Goal: Navigation & Orientation: Find specific page/section

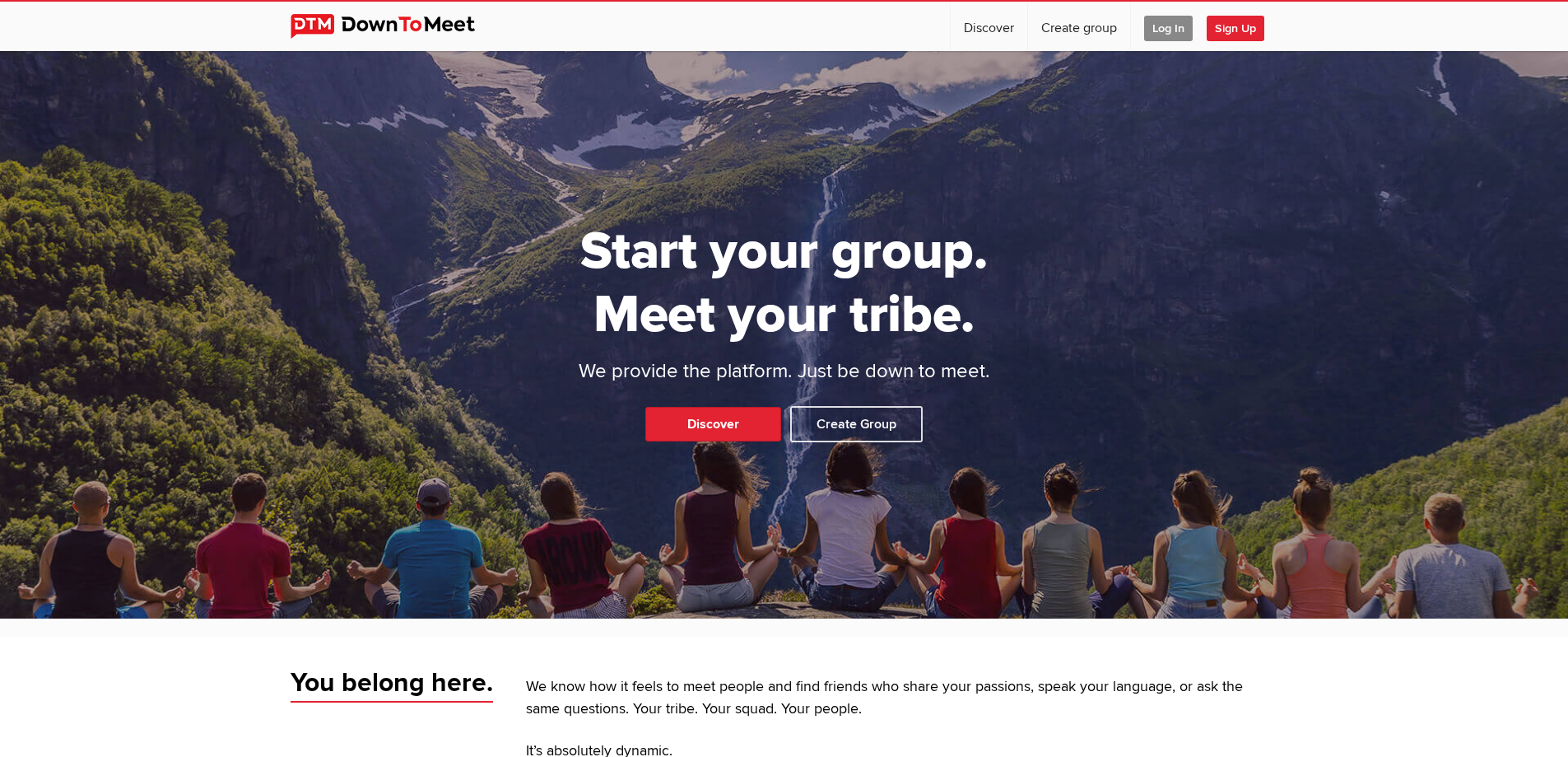
click at [1160, 31] on span "Log In" at bounding box center [1168, 29] width 48 height 26
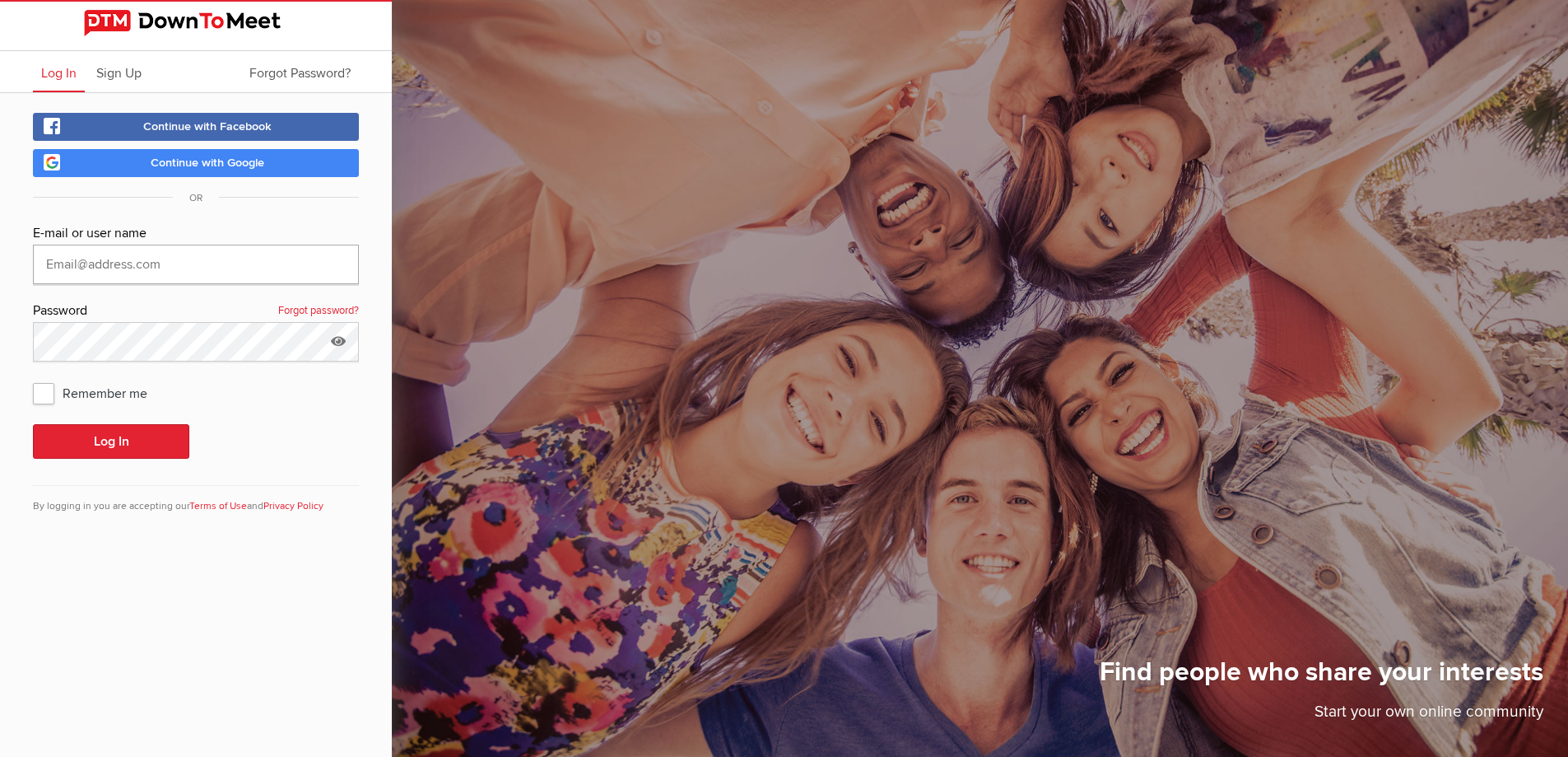
click at [229, 263] on input "text" at bounding box center [195, 264] width 326 height 39
type input "[EMAIL_ADDRESS][DOMAIN_NAME]"
click at [134, 436] on button "Log In" at bounding box center [110, 441] width 157 height 34
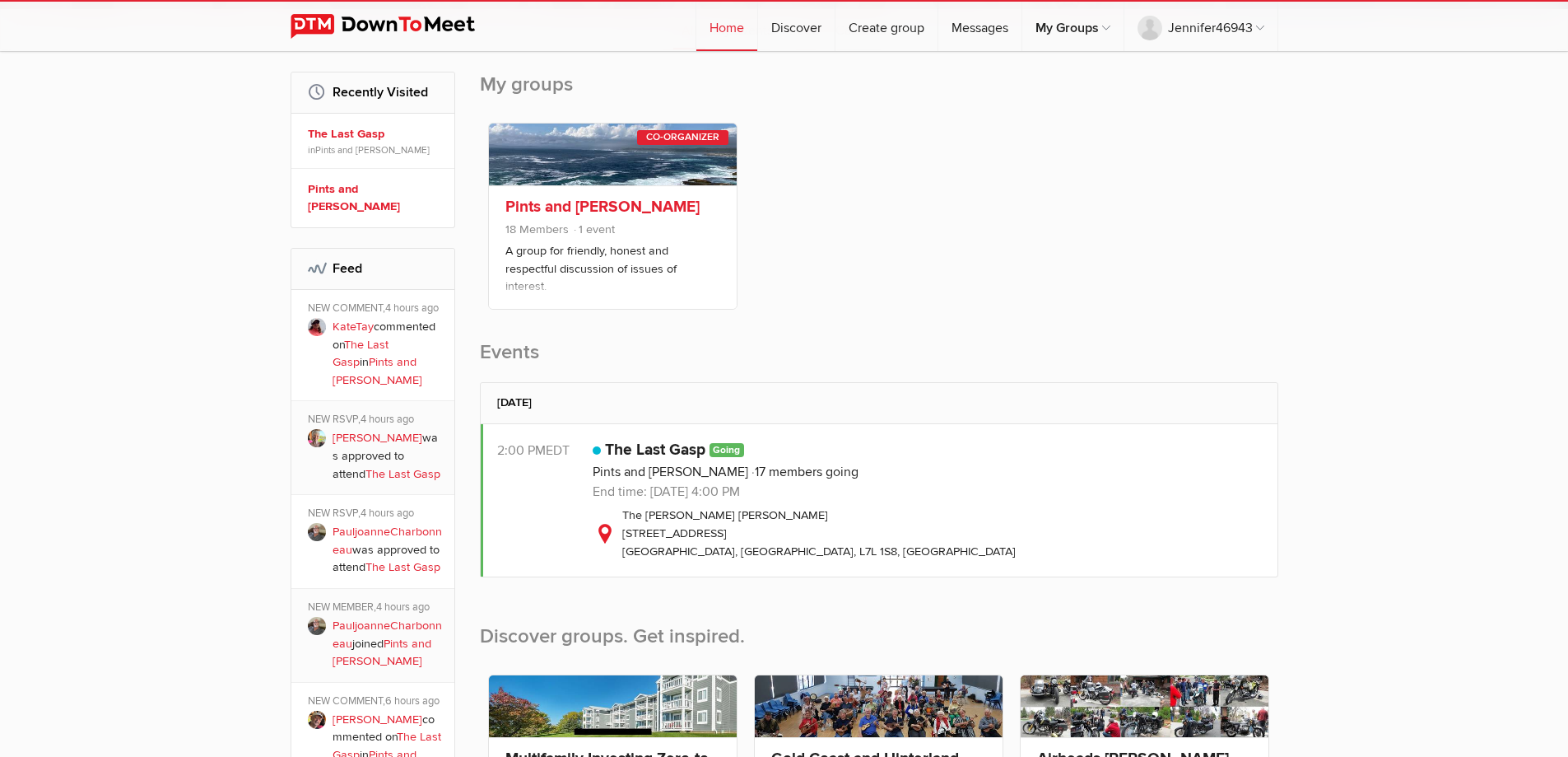
scroll to position [247, 0]
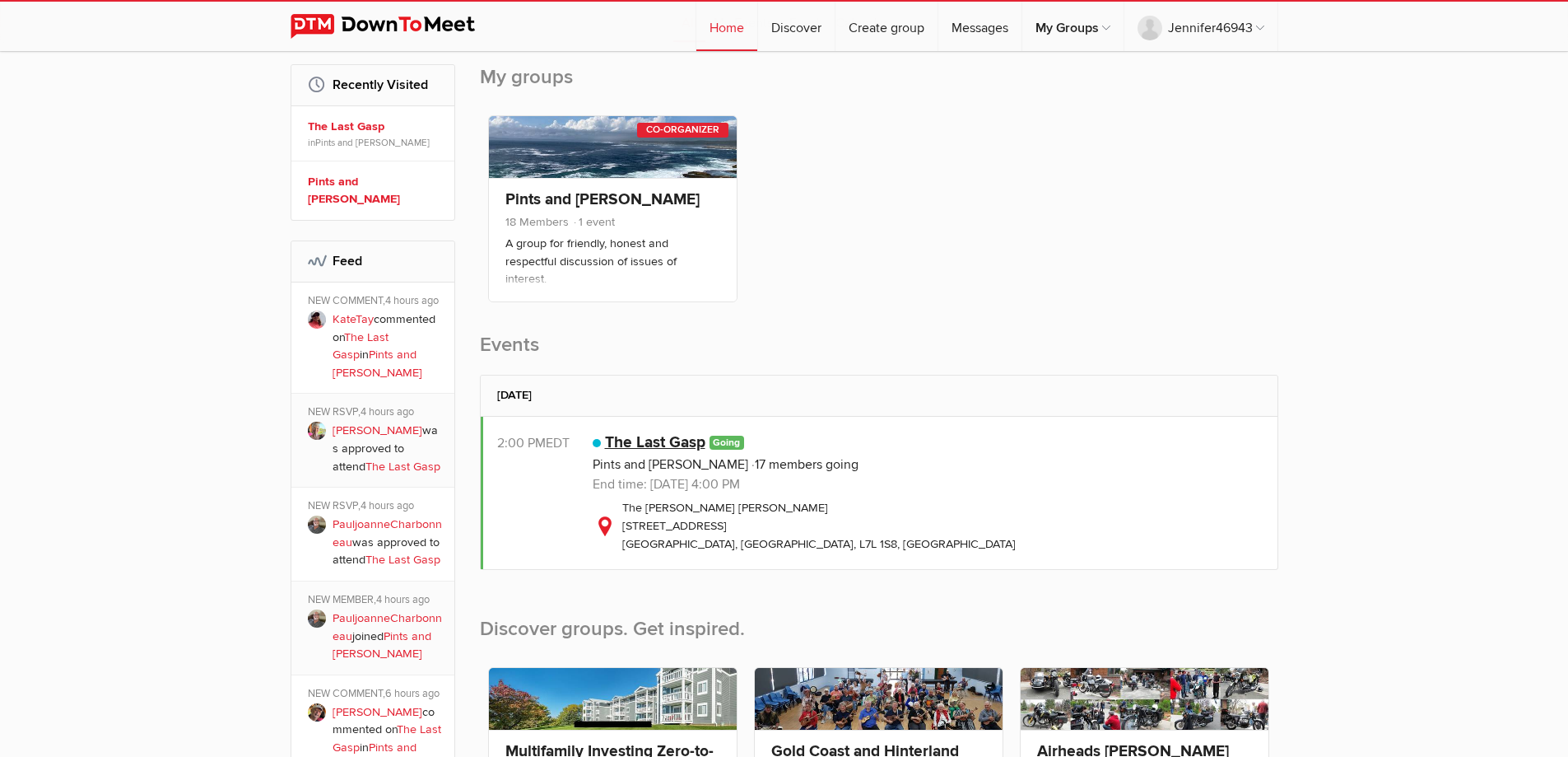
click at [670, 446] on link "The Last Gasp" at bounding box center [656, 442] width 100 height 20
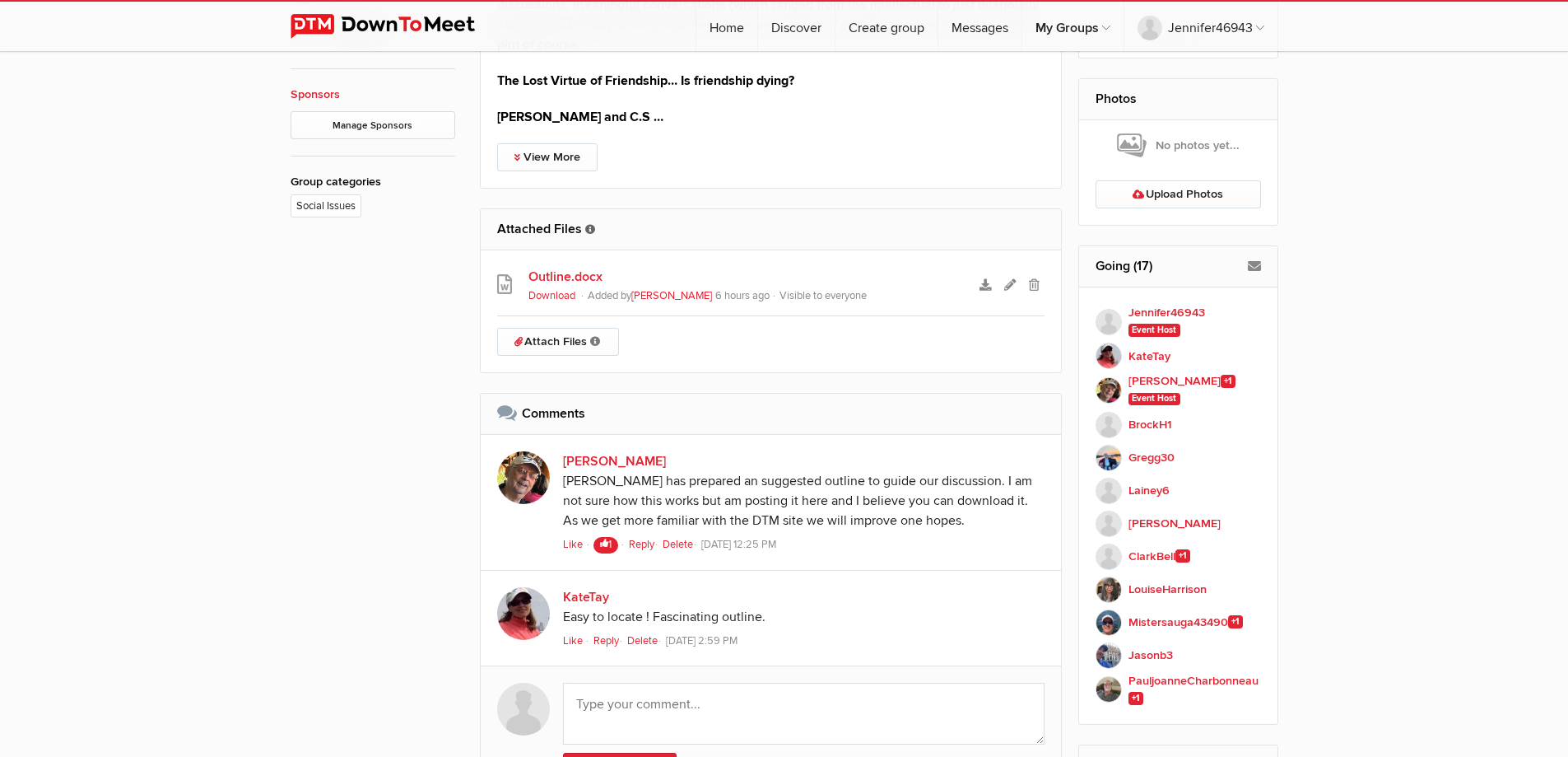
scroll to position [1070, 0]
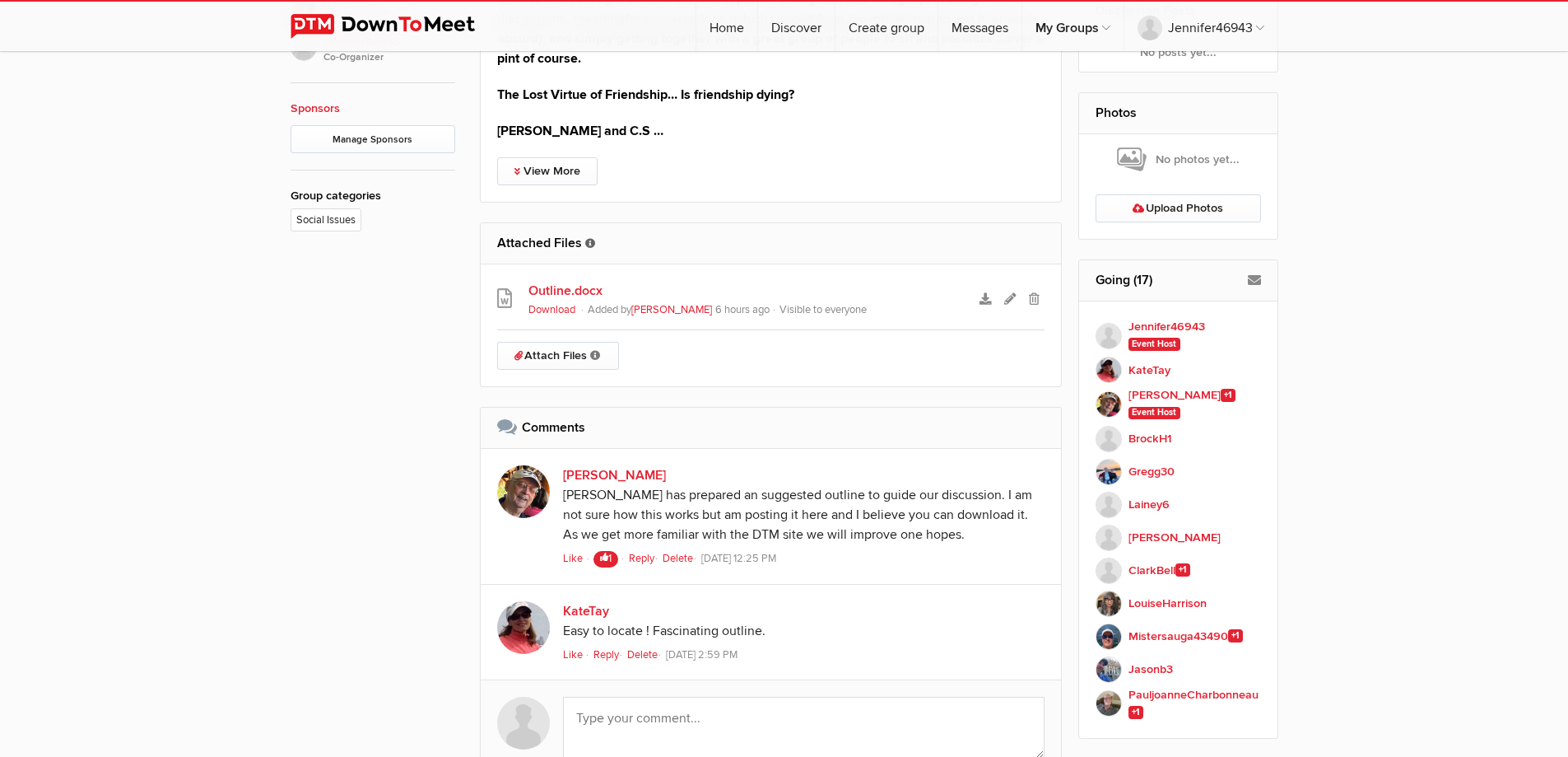
click at [574, 290] on link "Outline.docx" at bounding box center [747, 290] width 437 height 20
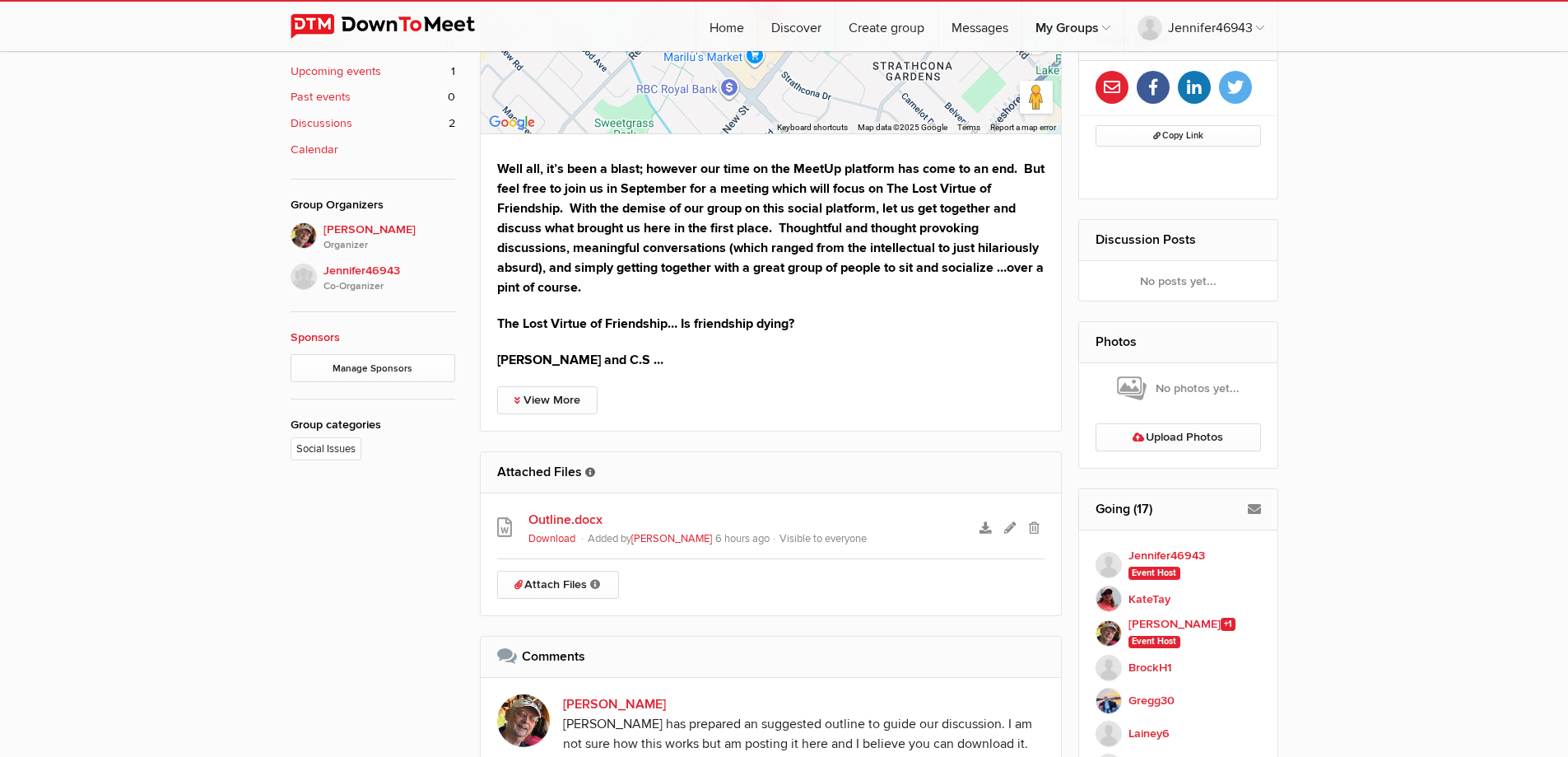
scroll to position [825, 0]
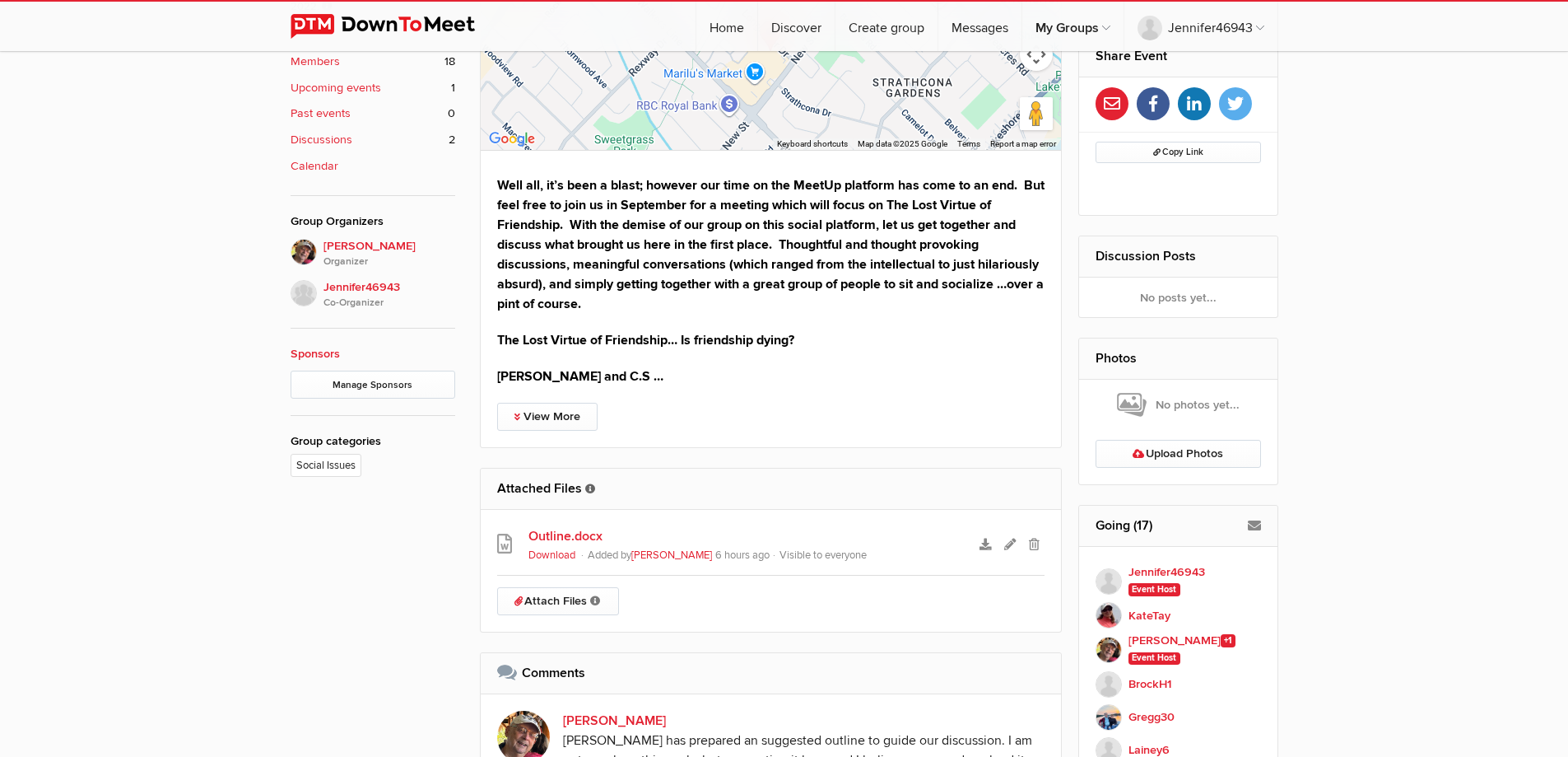
click at [554, 536] on link "Outline.docx" at bounding box center [747, 536] width 437 height 20
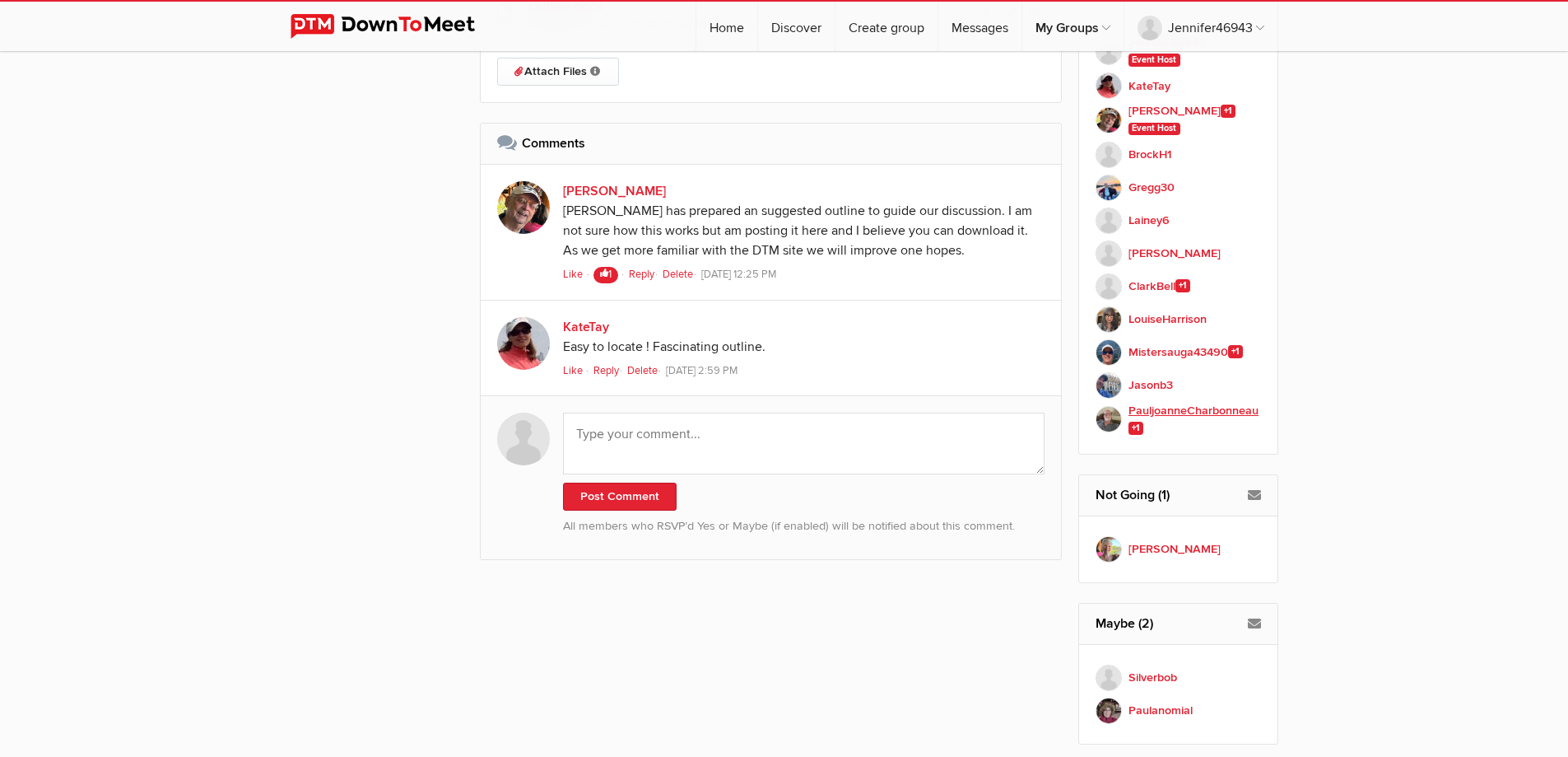
scroll to position [1402, 0]
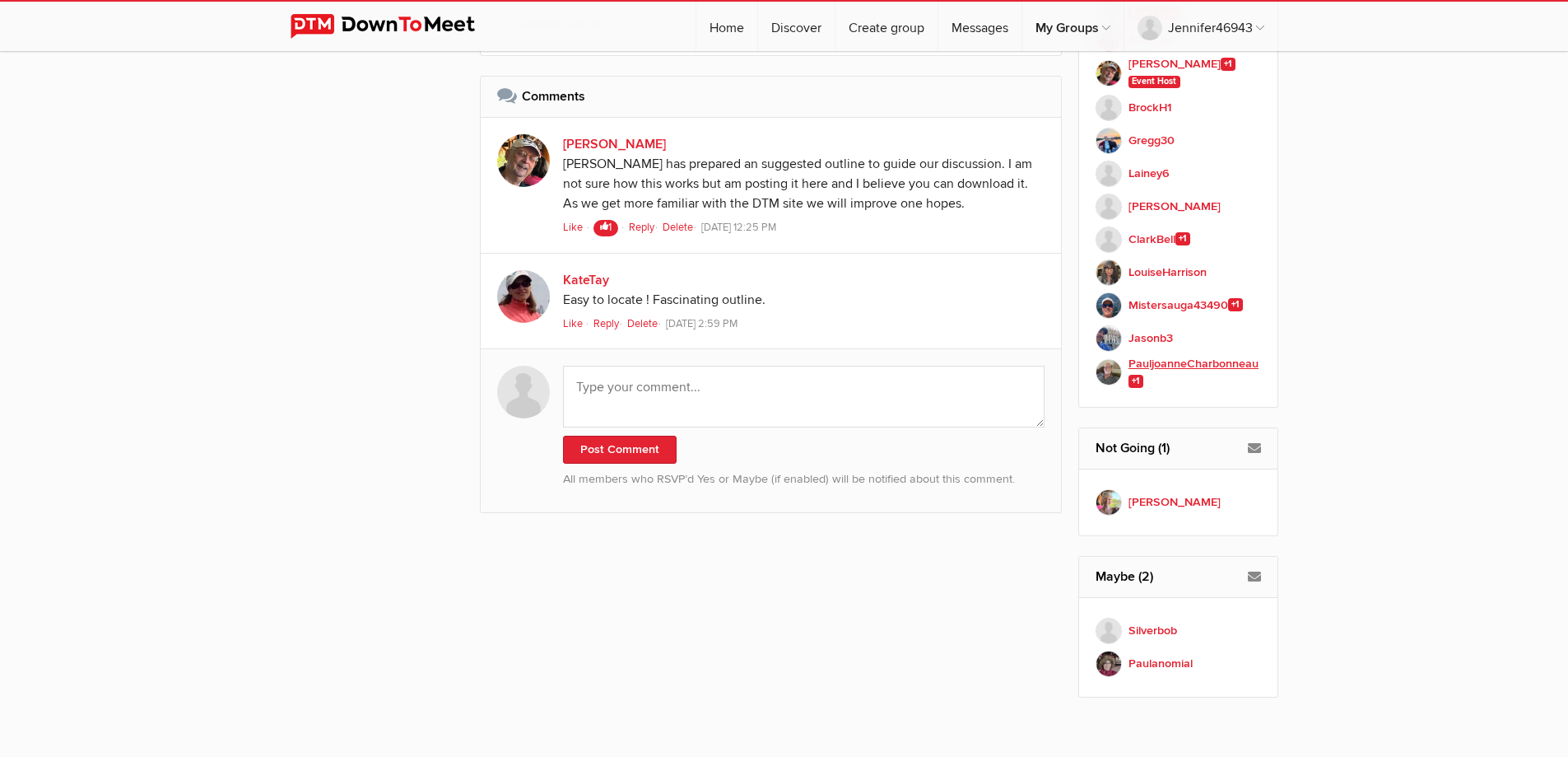
click at [1191, 366] on b "PauljoanneCharbonneau +1" at bounding box center [1195, 372] width 133 height 35
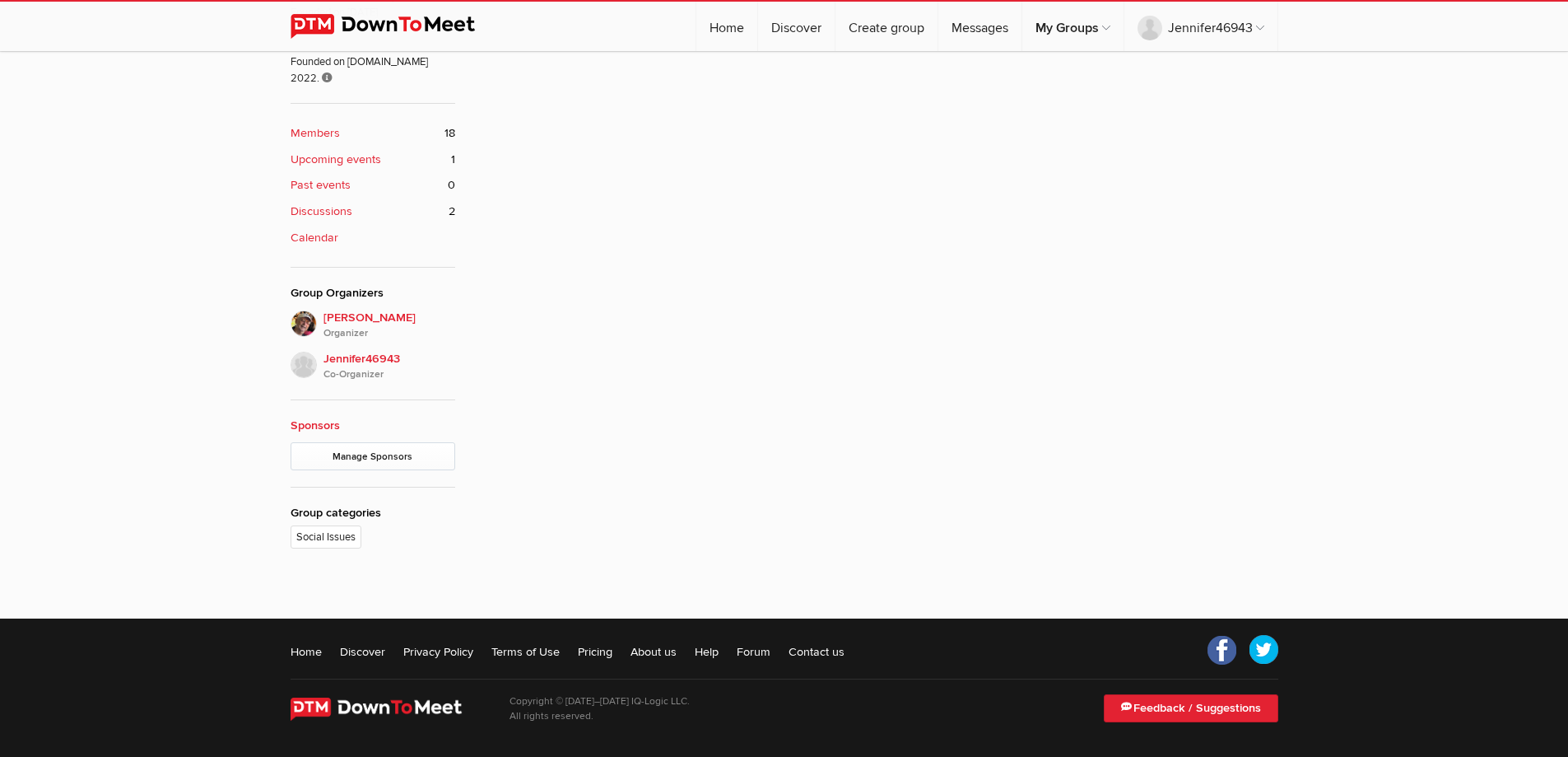
scroll to position [443, 0]
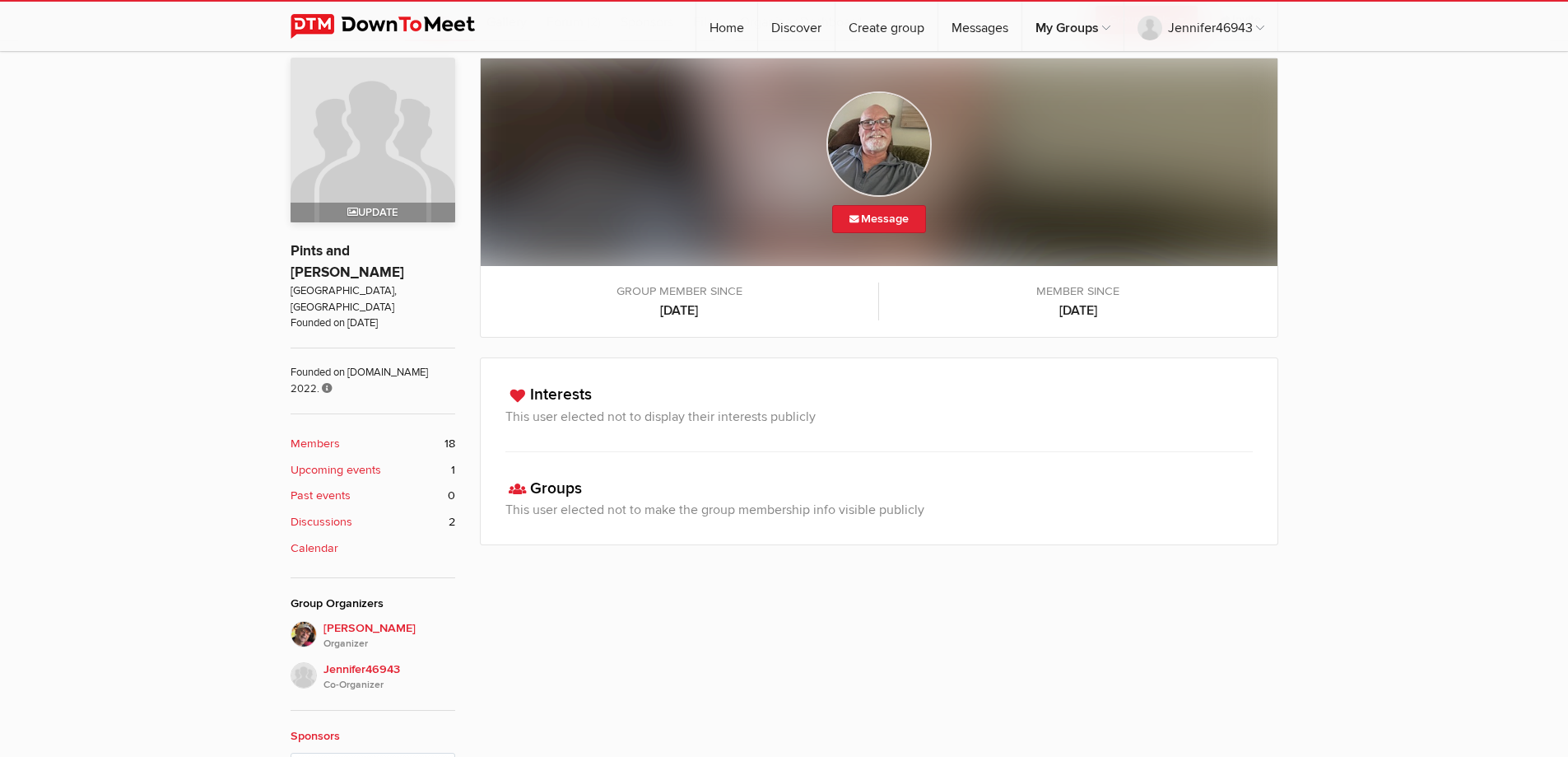
click at [329, 435] on b "Members" at bounding box center [315, 444] width 49 height 18
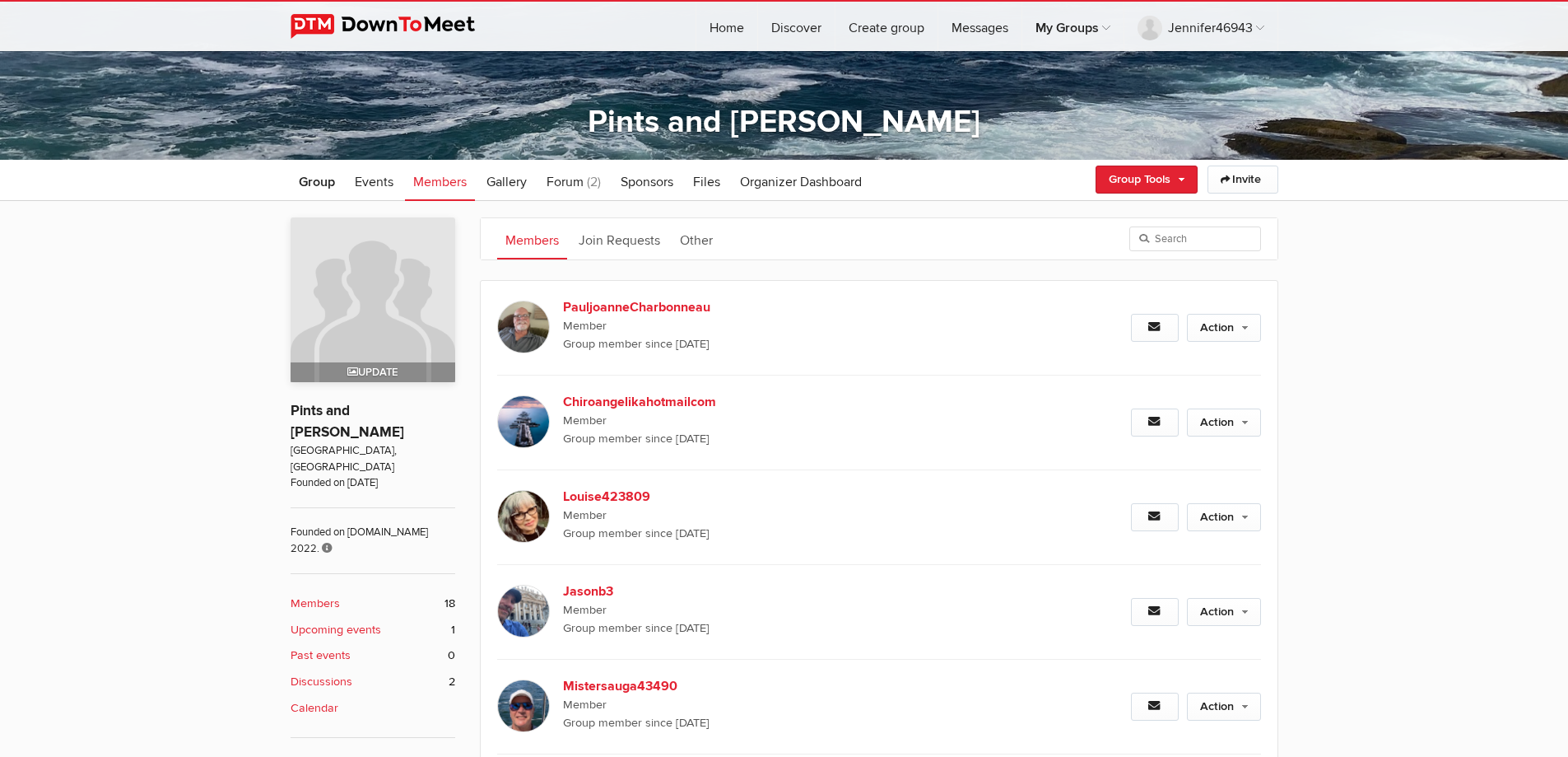
scroll to position [279, 0]
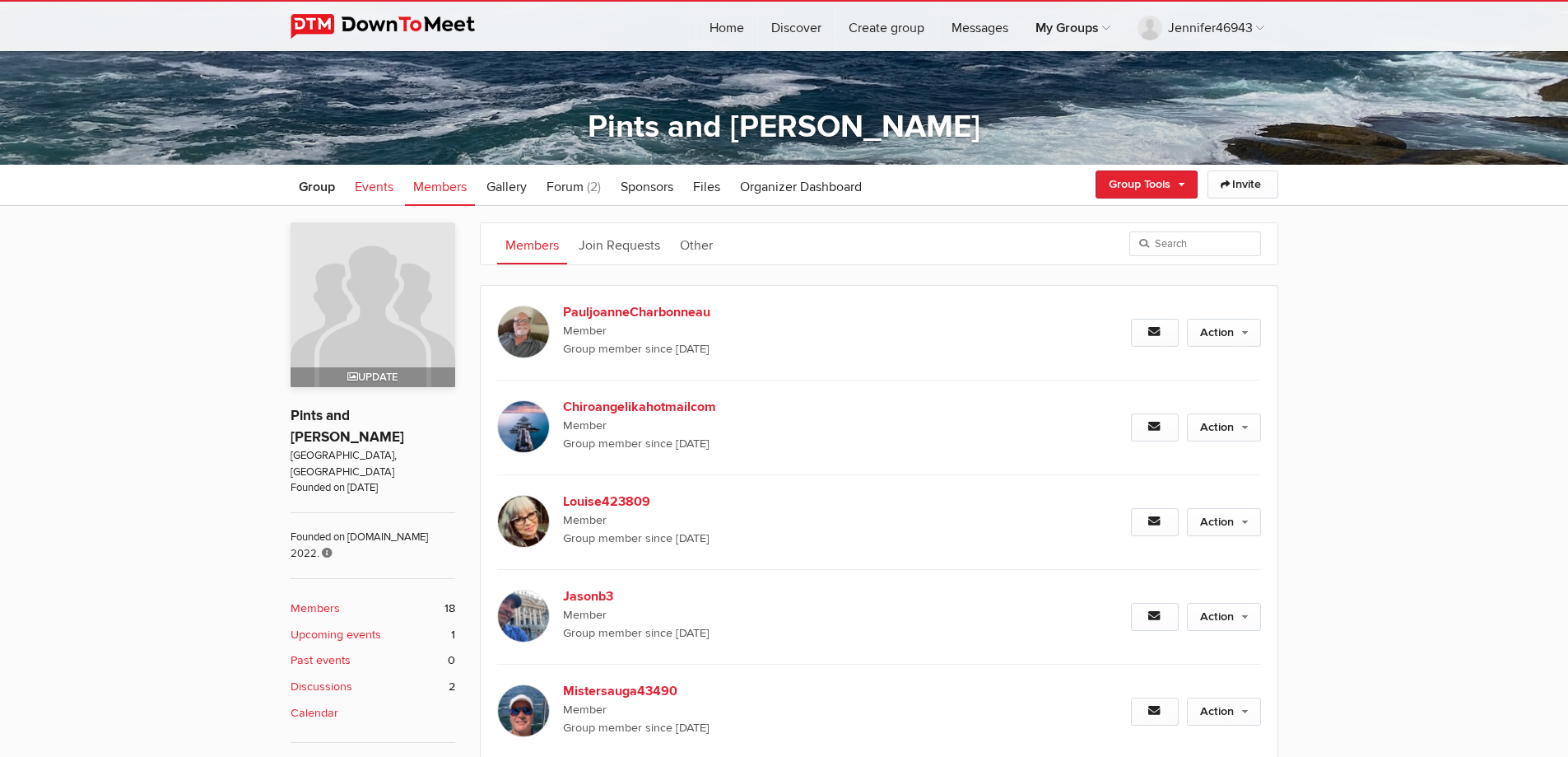
click at [383, 184] on span "Events" at bounding box center [373, 186] width 38 height 17
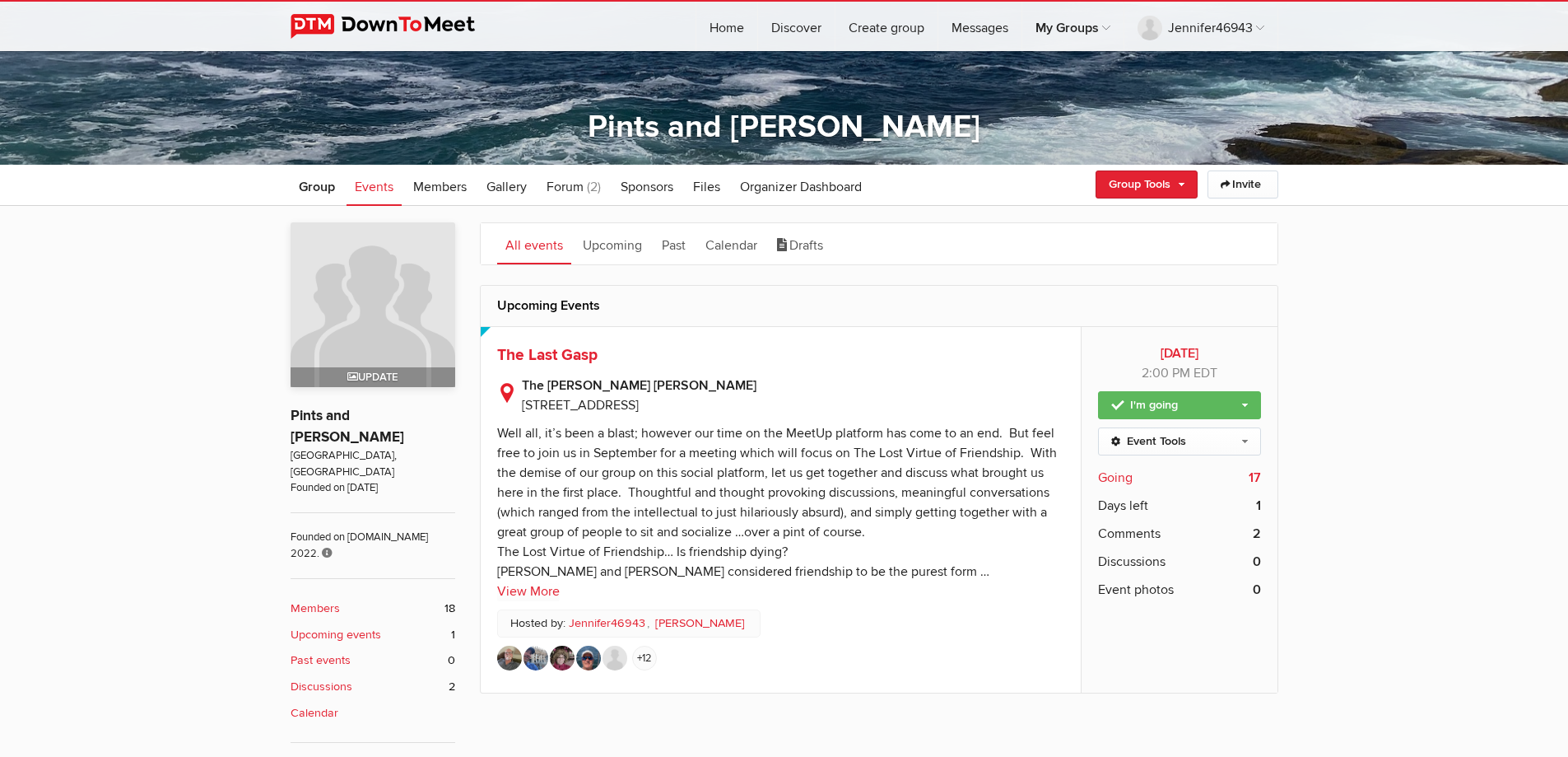
click at [1119, 479] on span "Going" at bounding box center [1115, 477] width 34 height 20
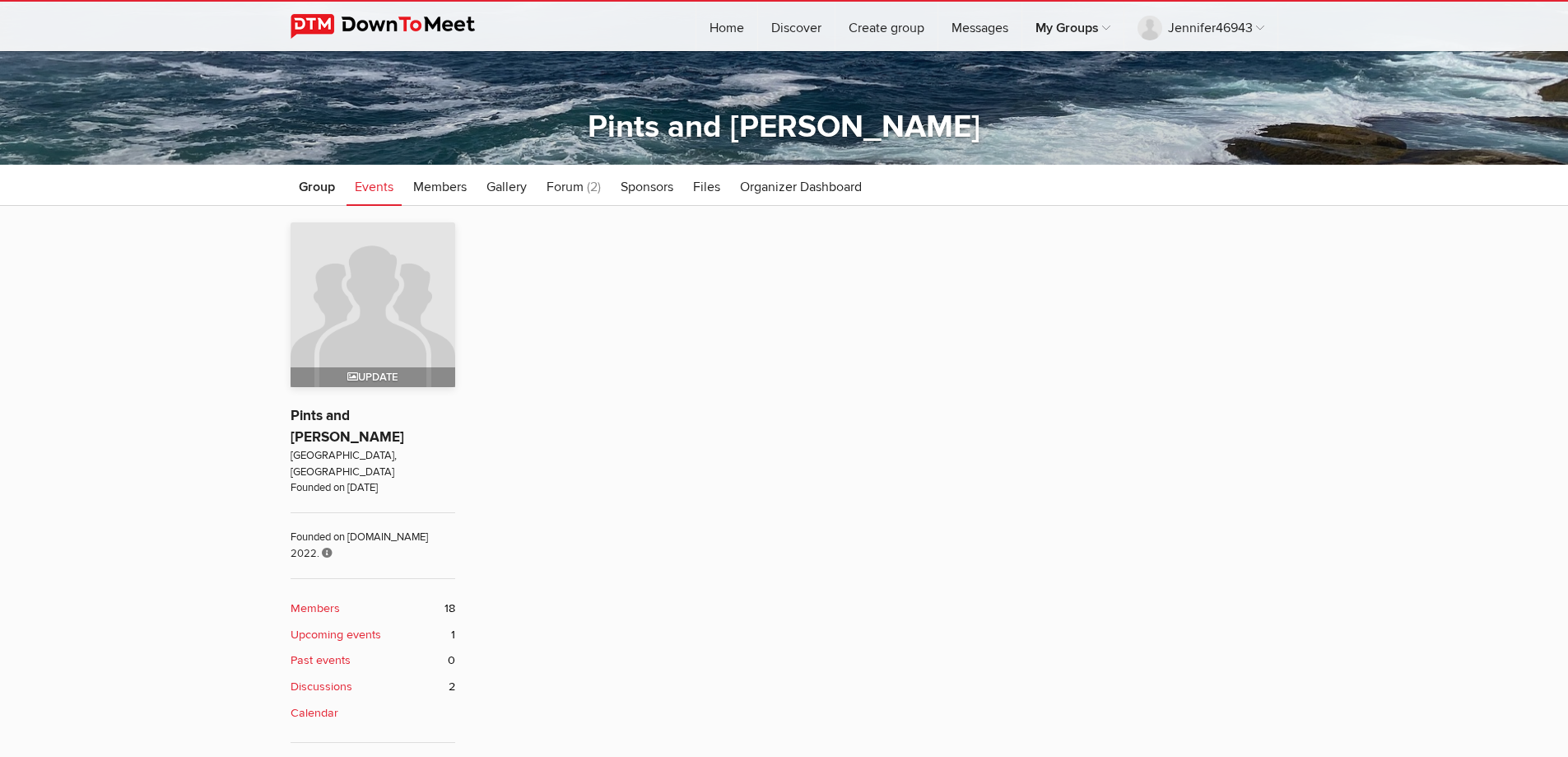
scroll to position [443, 0]
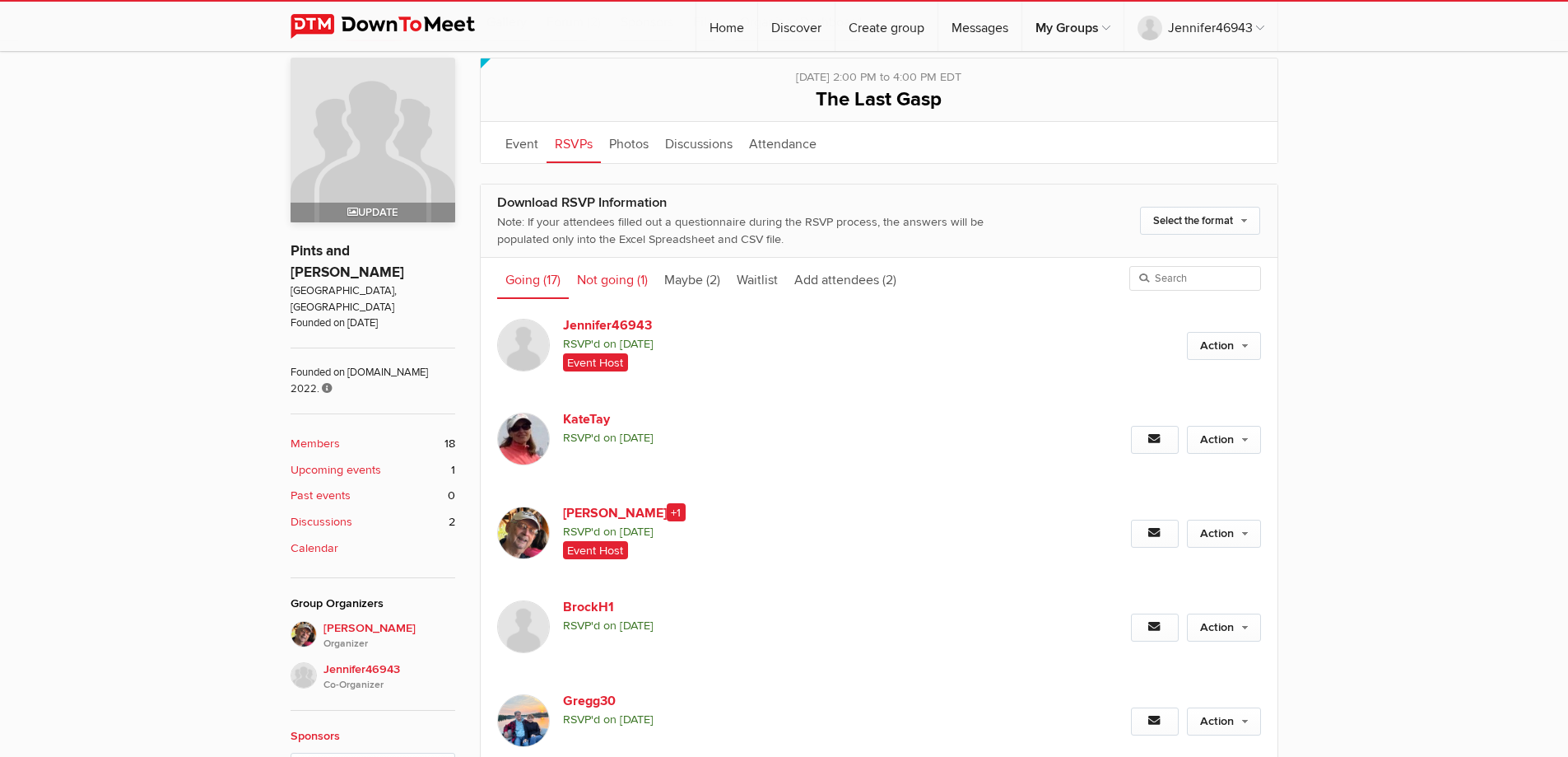
click at [607, 284] on link "Not going (1)" at bounding box center [612, 279] width 88 height 41
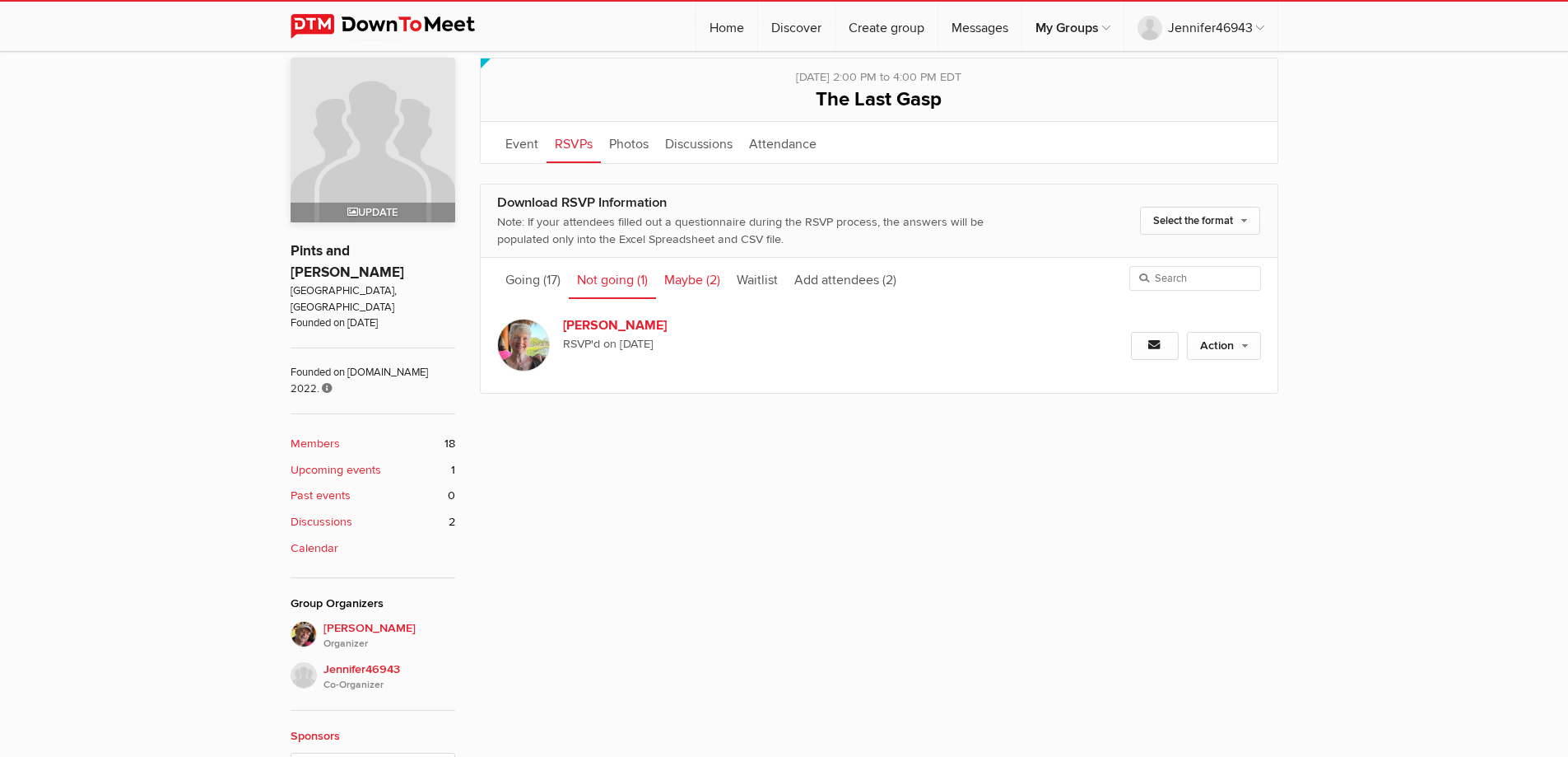
click at [677, 278] on link "Maybe (2)" at bounding box center [693, 279] width 73 height 41
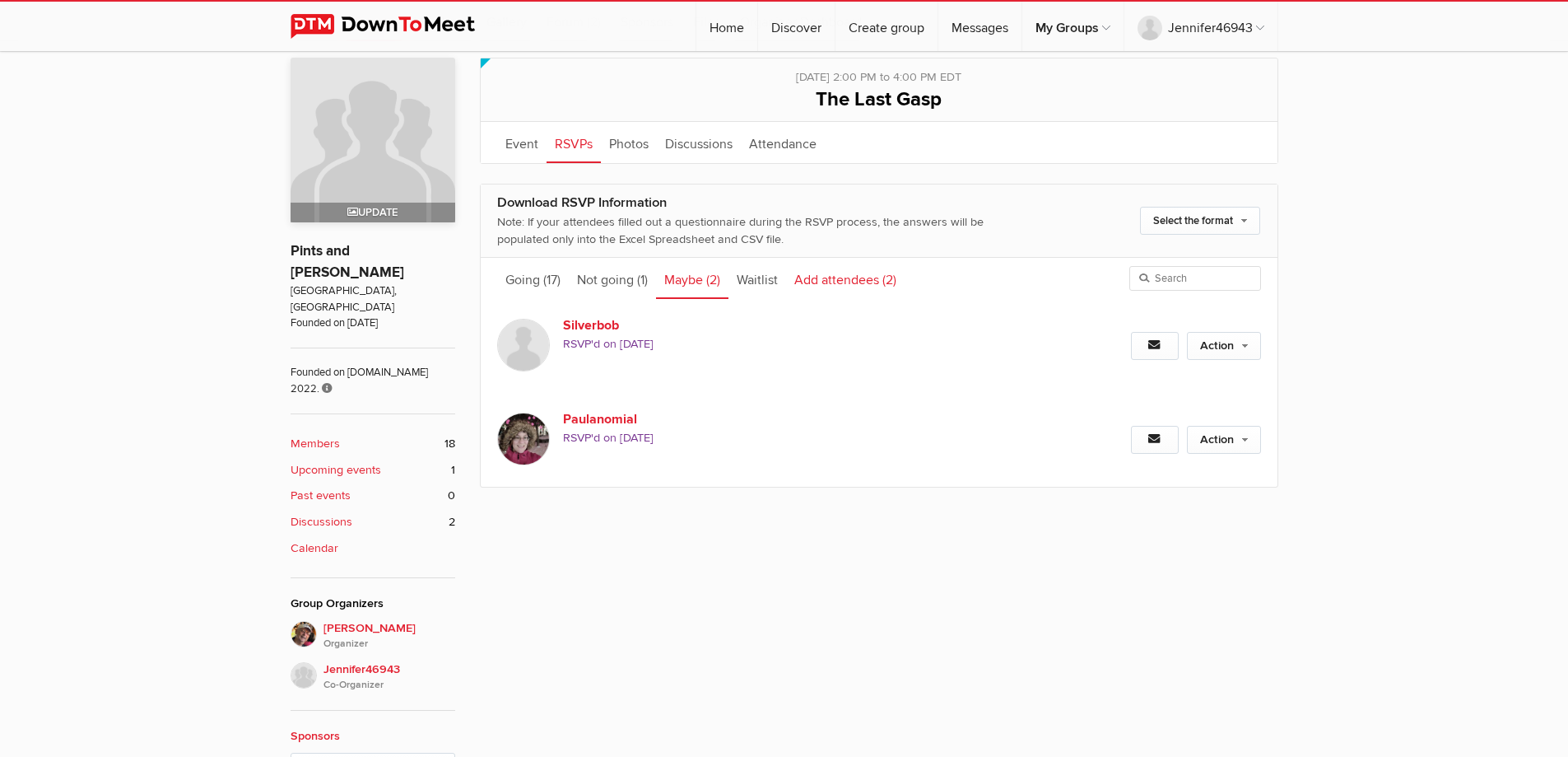
click at [844, 281] on link "Add attendees (2)" at bounding box center [846, 279] width 118 height 41
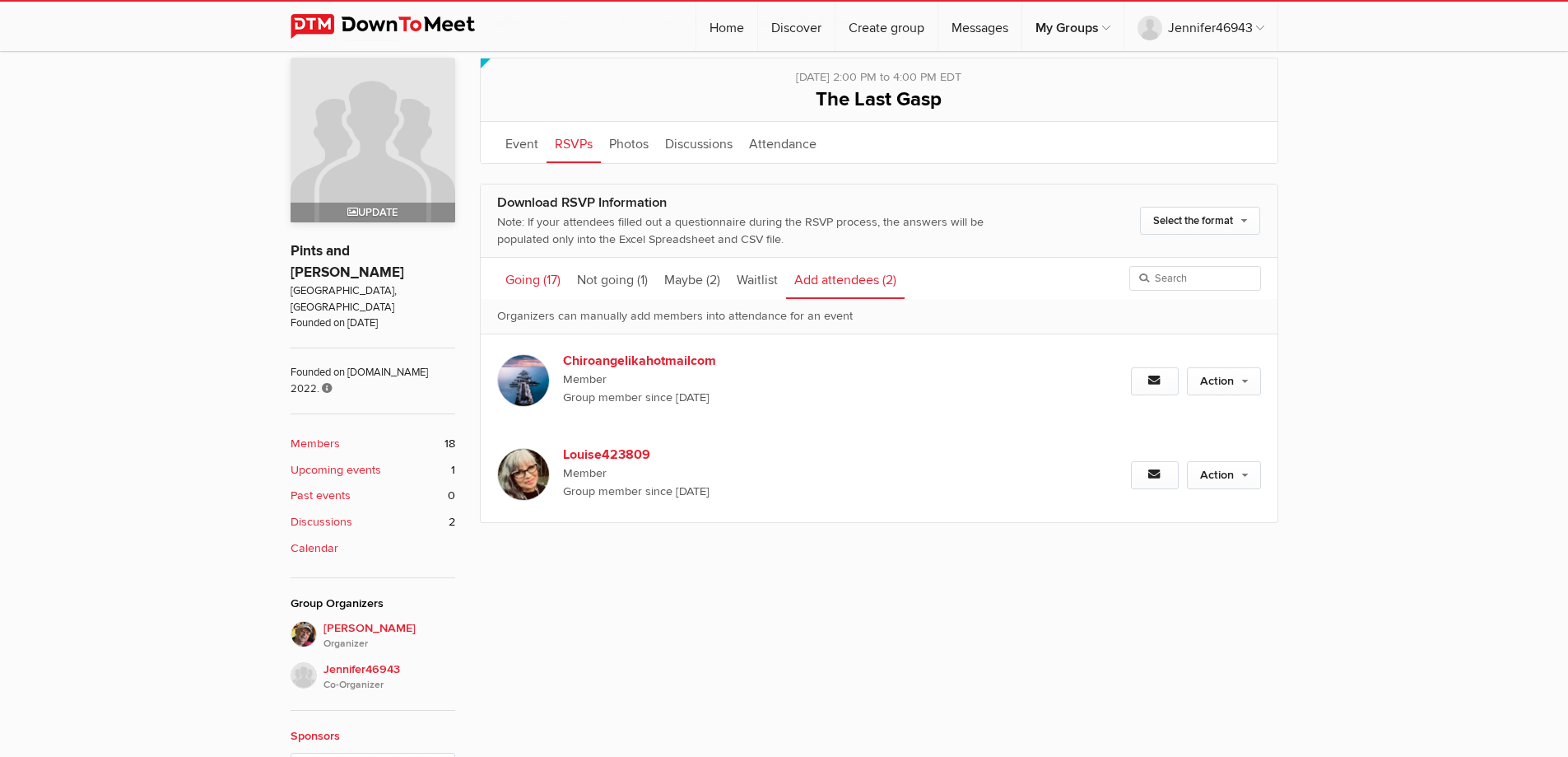
click at [534, 283] on link "Going (17)" at bounding box center [533, 279] width 72 height 41
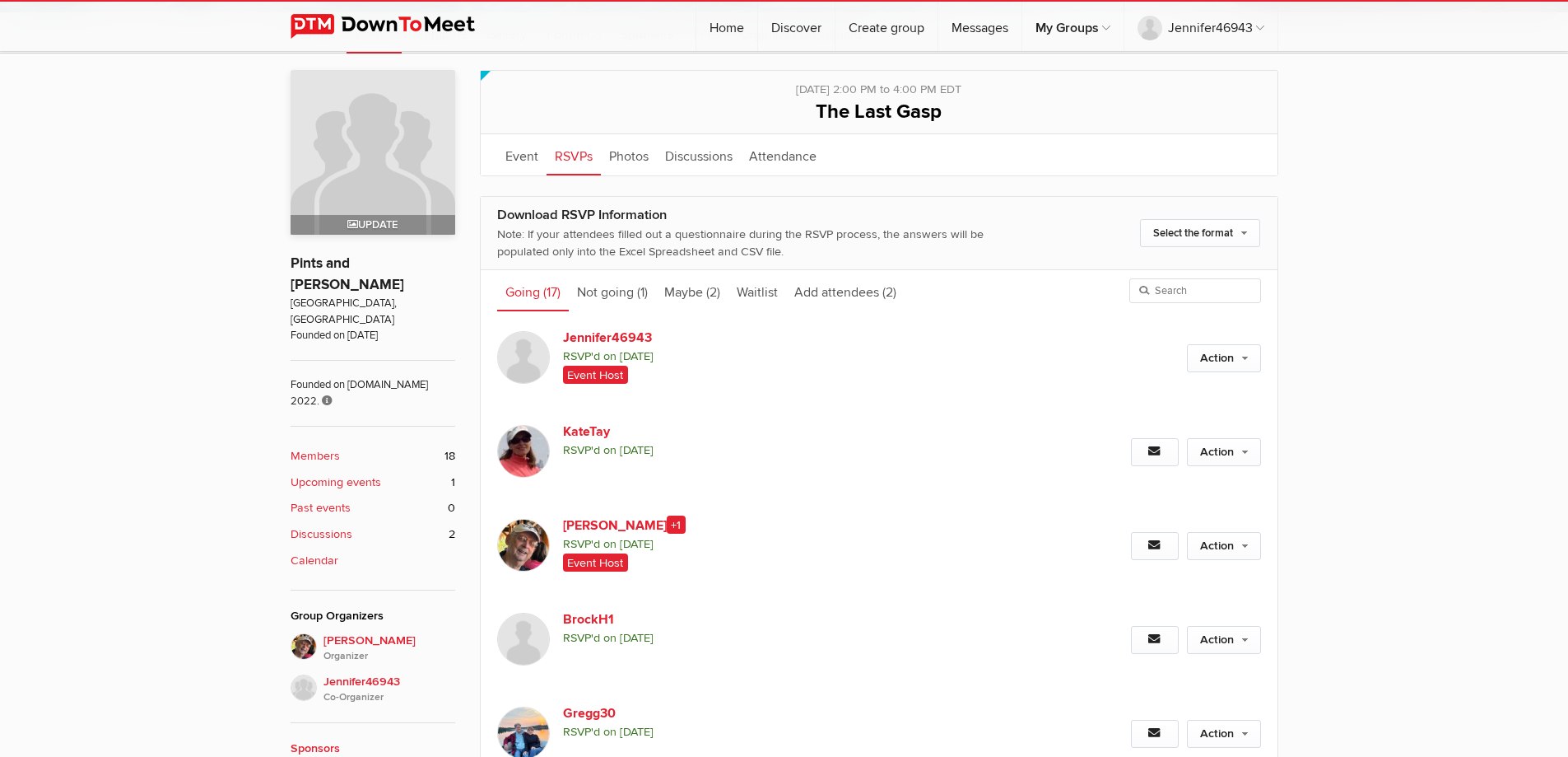
scroll to position [0, 0]
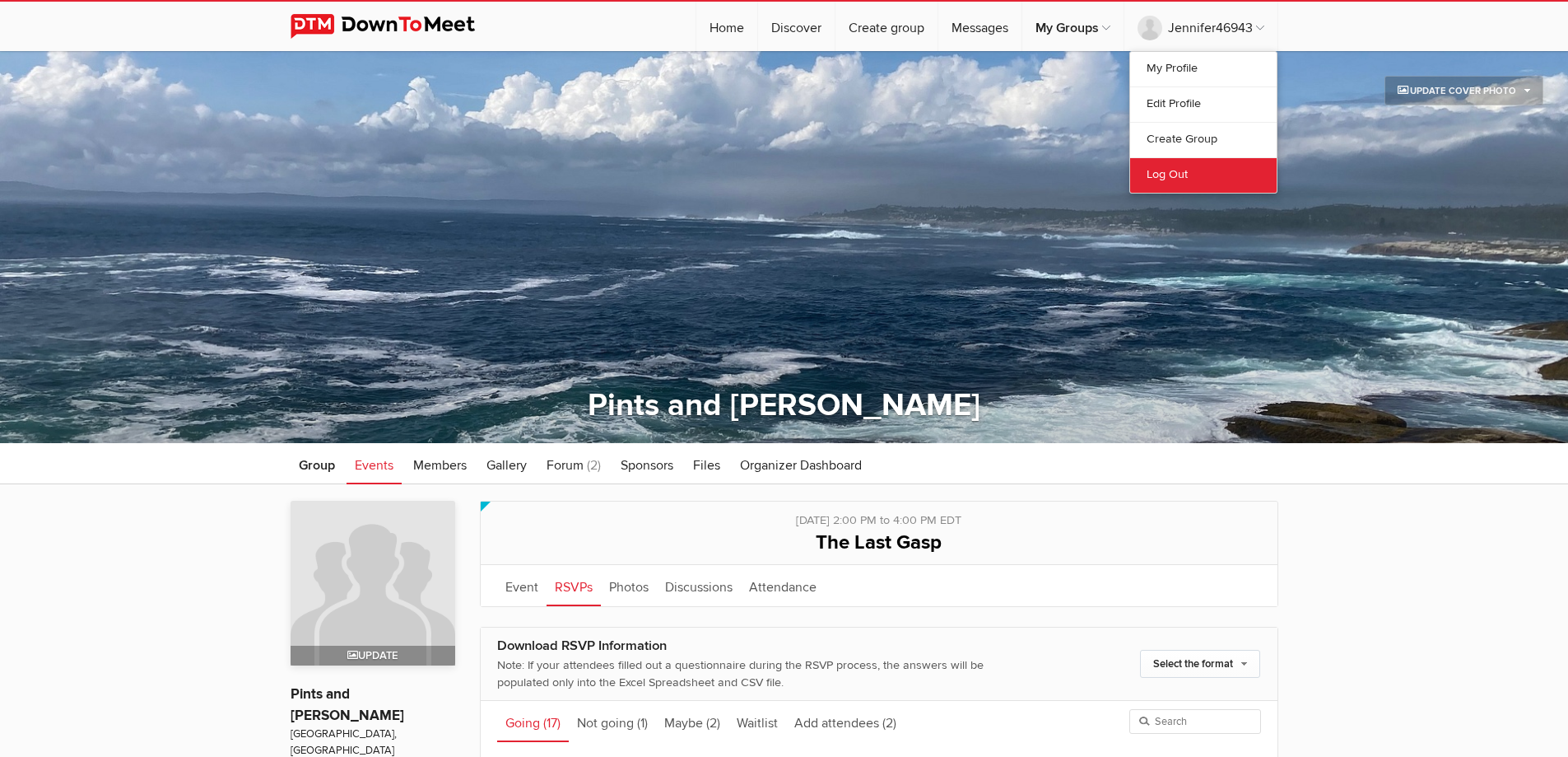
click at [1170, 169] on link "Log Out" at bounding box center [1203, 175] width 147 height 35
